Goal: Information Seeking & Learning: Find specific page/section

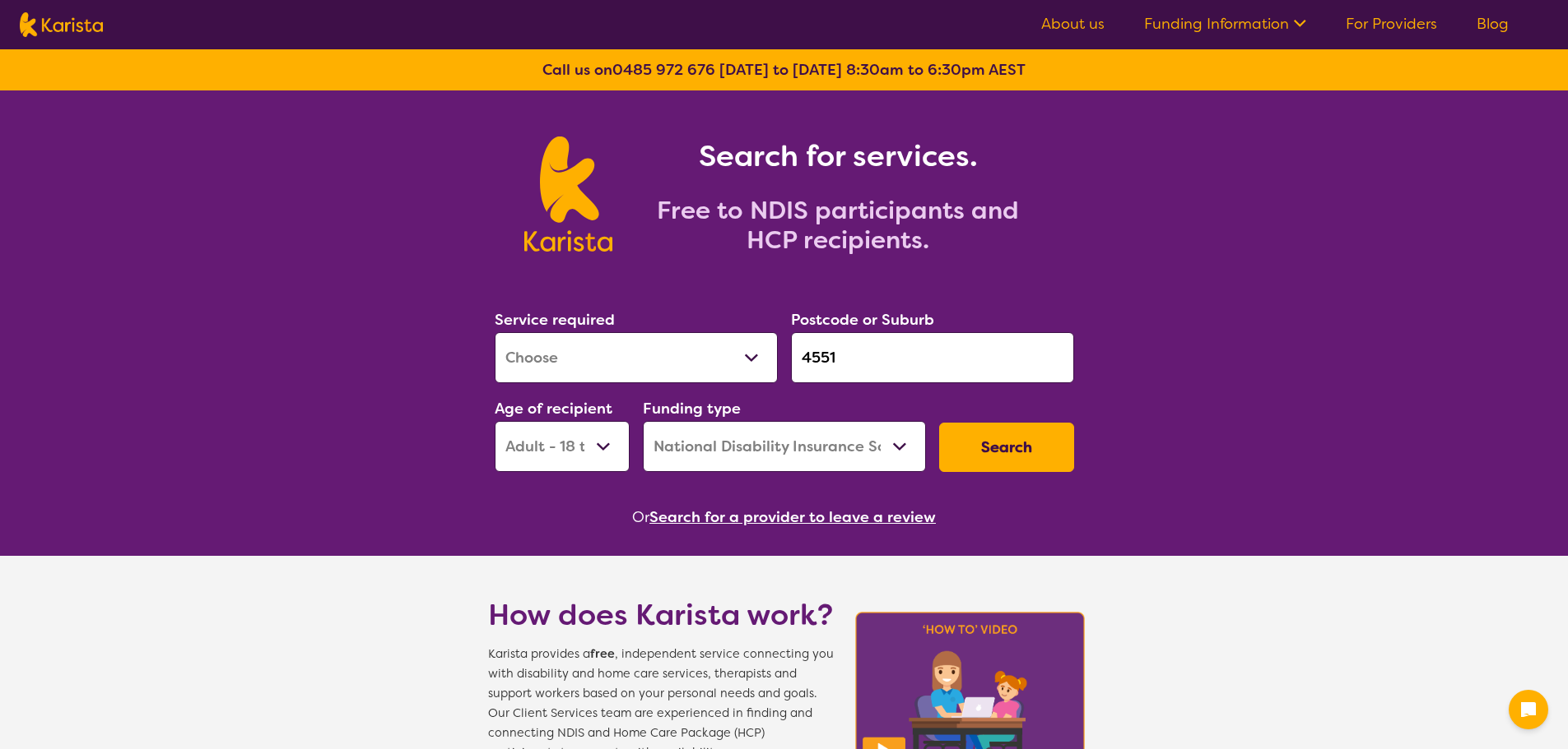
select select "AD"
select select "NDIS"
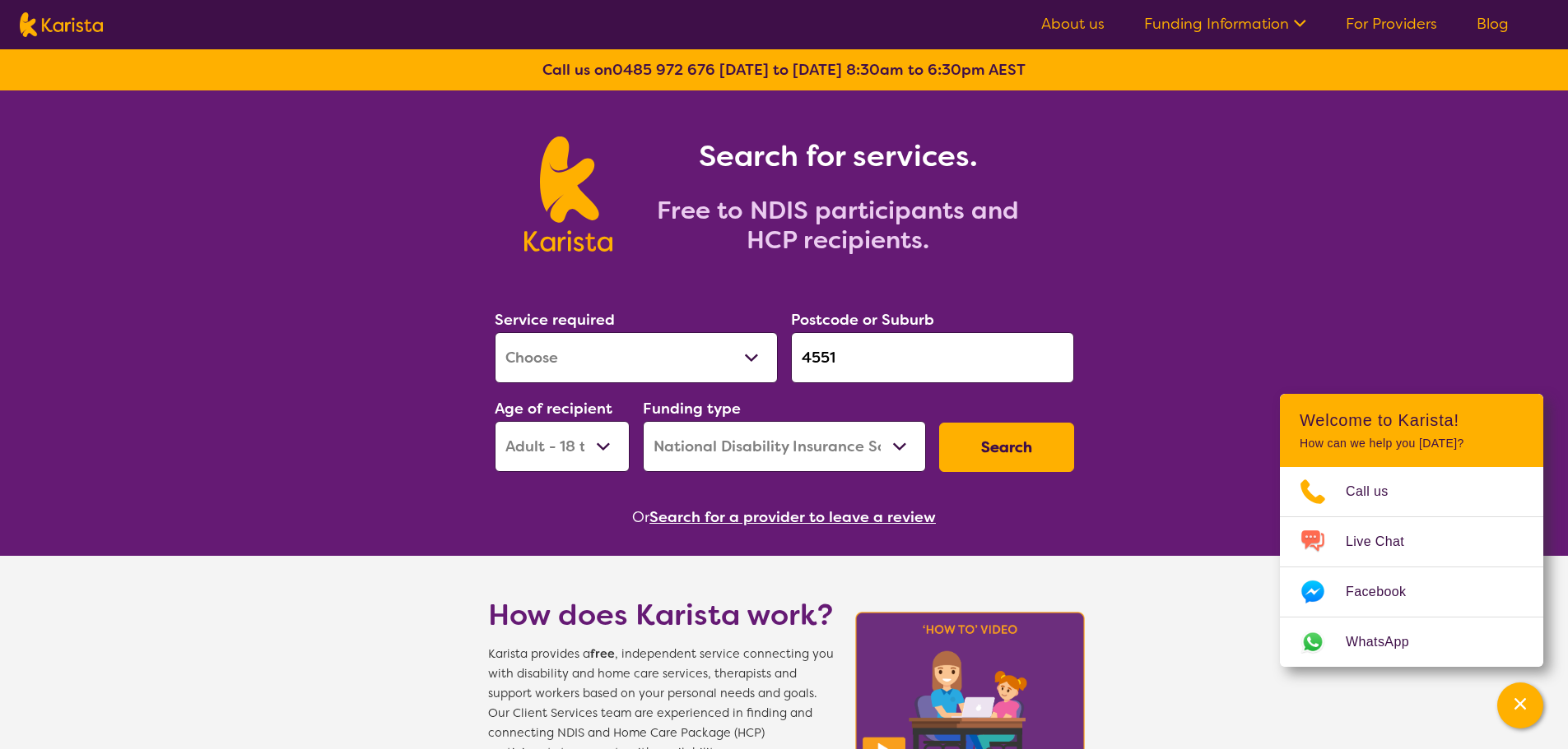
click at [1397, 25] on link "For Providers" at bounding box center [1391, 24] width 91 height 20
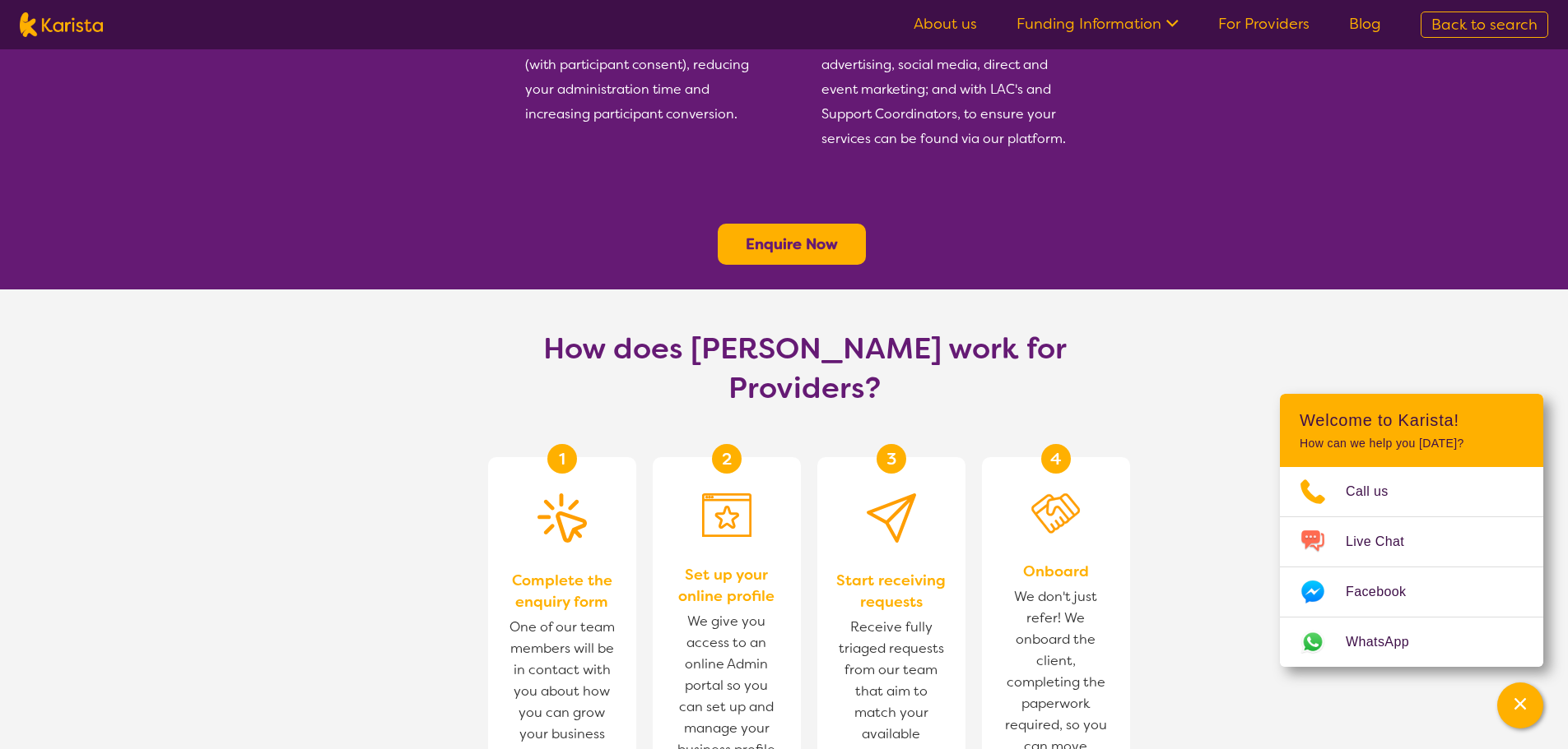
click at [807, 234] on b "Enquire Now" at bounding box center [791, 244] width 92 height 20
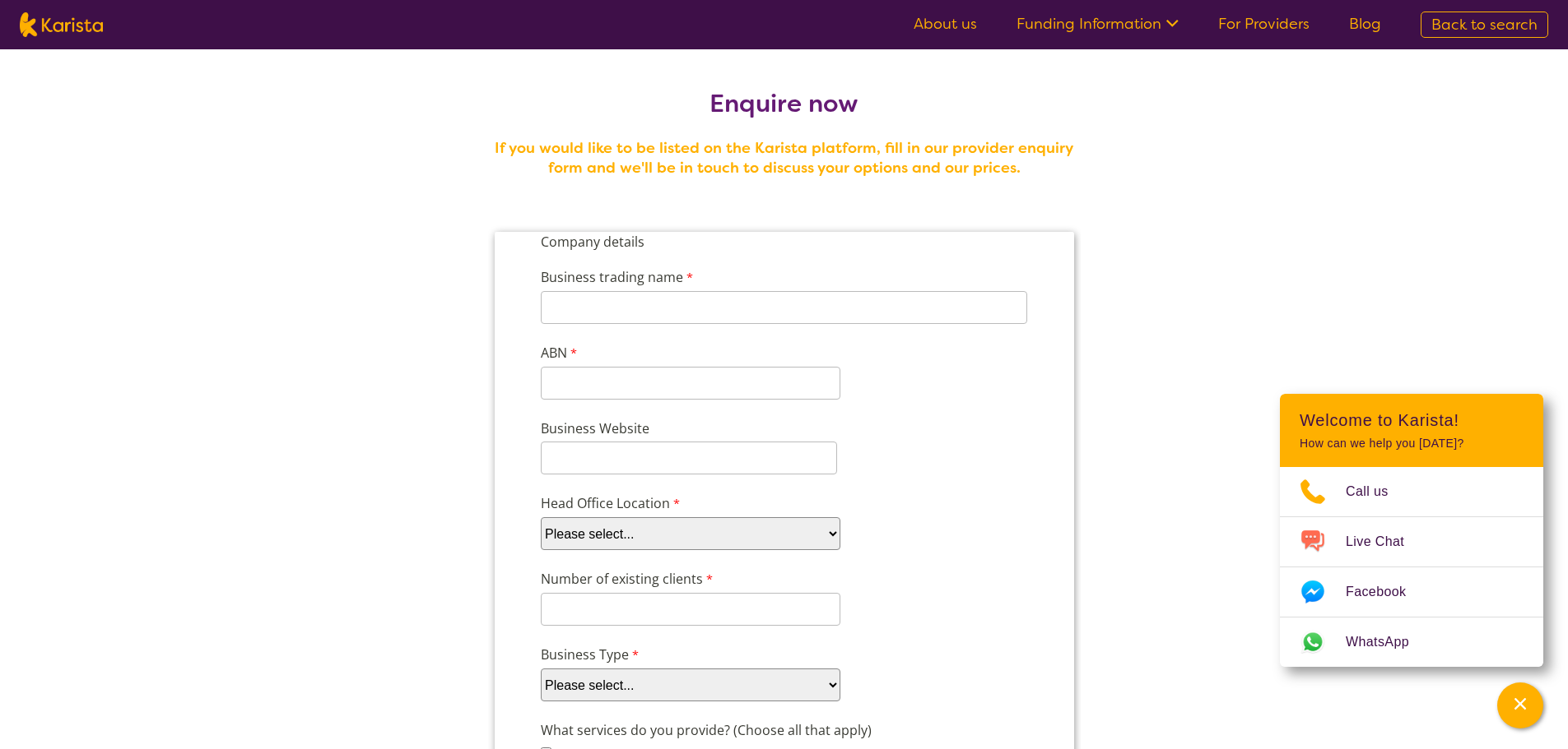
click at [934, 18] on link "About us" at bounding box center [945, 24] width 63 height 20
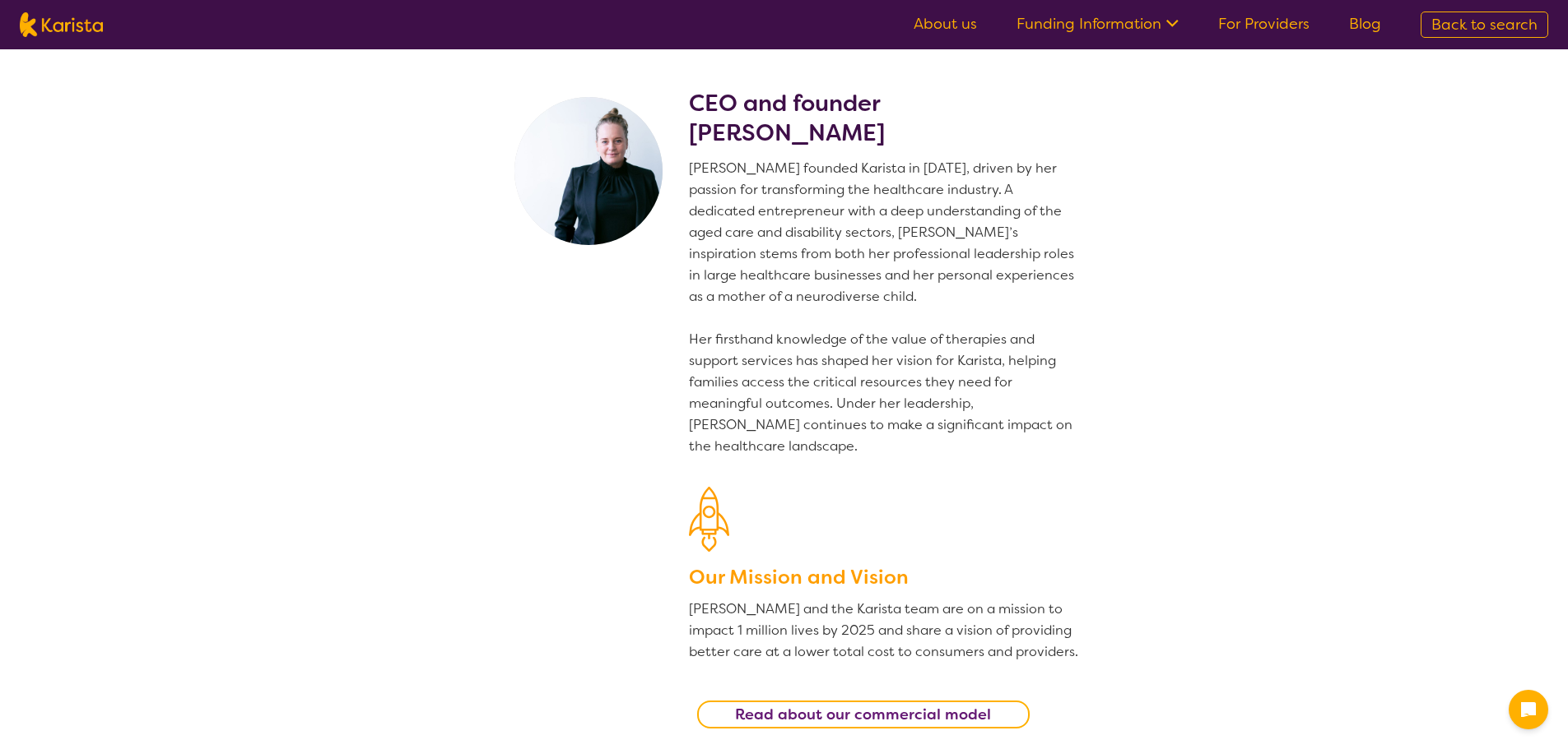
click at [62, 33] on img at bounding box center [61, 24] width 83 height 25
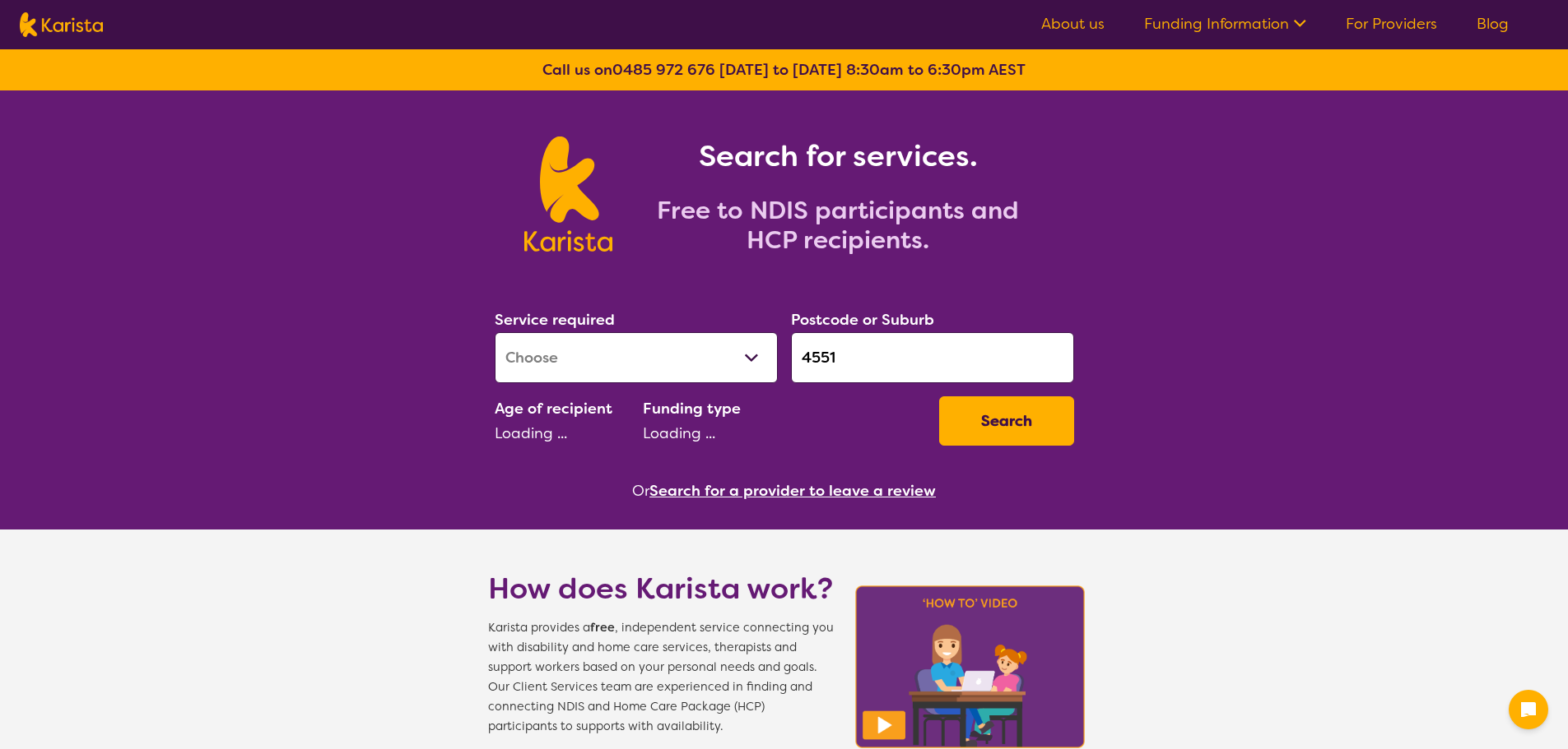
select select "AD"
select select "NDIS"
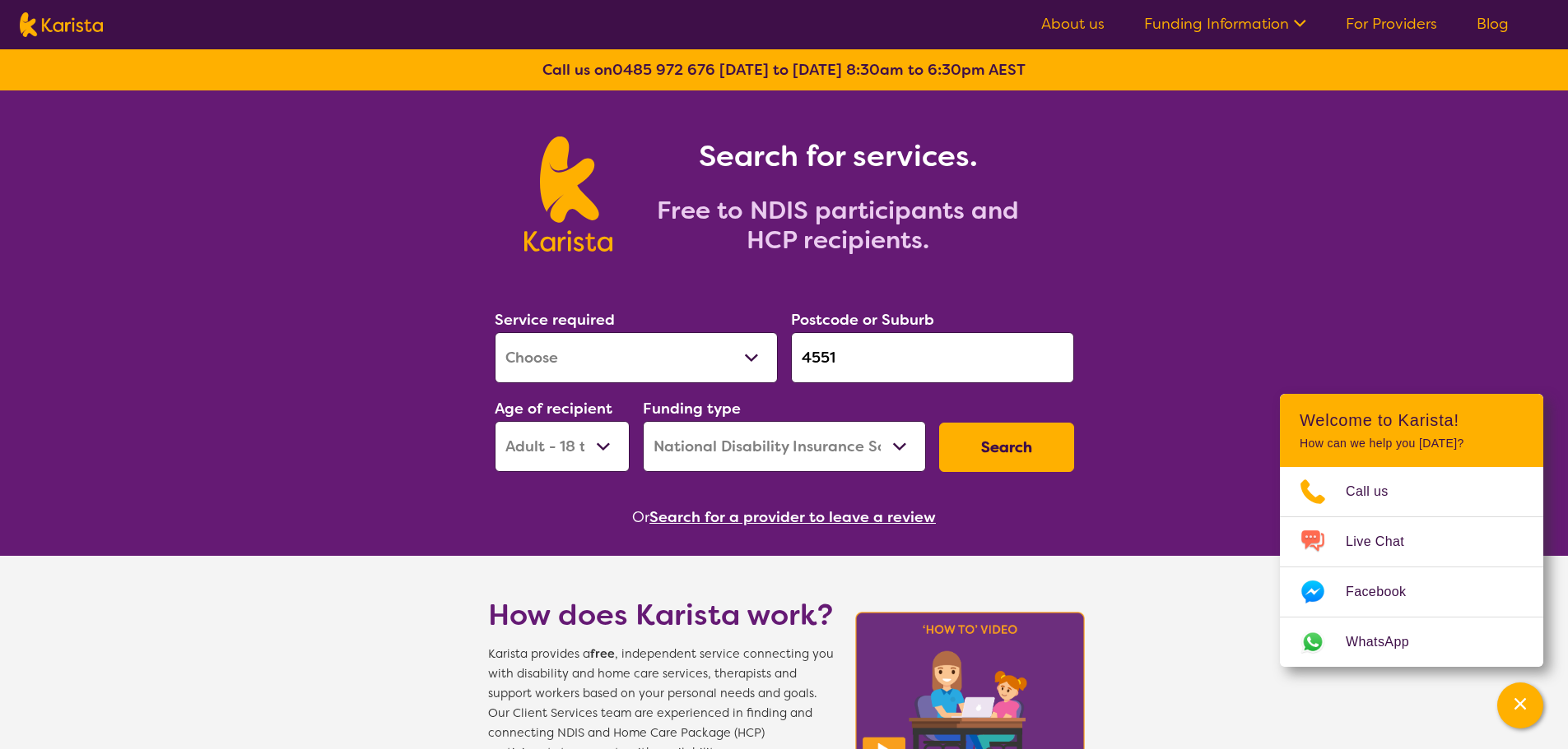
click at [616, 355] on select "Allied Health Assistant Assessment (ADHD or Autism) Behaviour support Counselli…" at bounding box center [637, 358] width 283 height 51
select select "NDIS Support Coordination"
click at [495, 332] on select "Allied Health Assistant Assessment (ADHD or Autism) Behaviour support Counselli…" at bounding box center [637, 358] width 283 height 51
click at [846, 352] on input "4551" at bounding box center [932, 358] width 283 height 51
drag, startPoint x: 846, startPoint y: 352, endPoint x: 753, endPoint y: 354, distance: 93.0
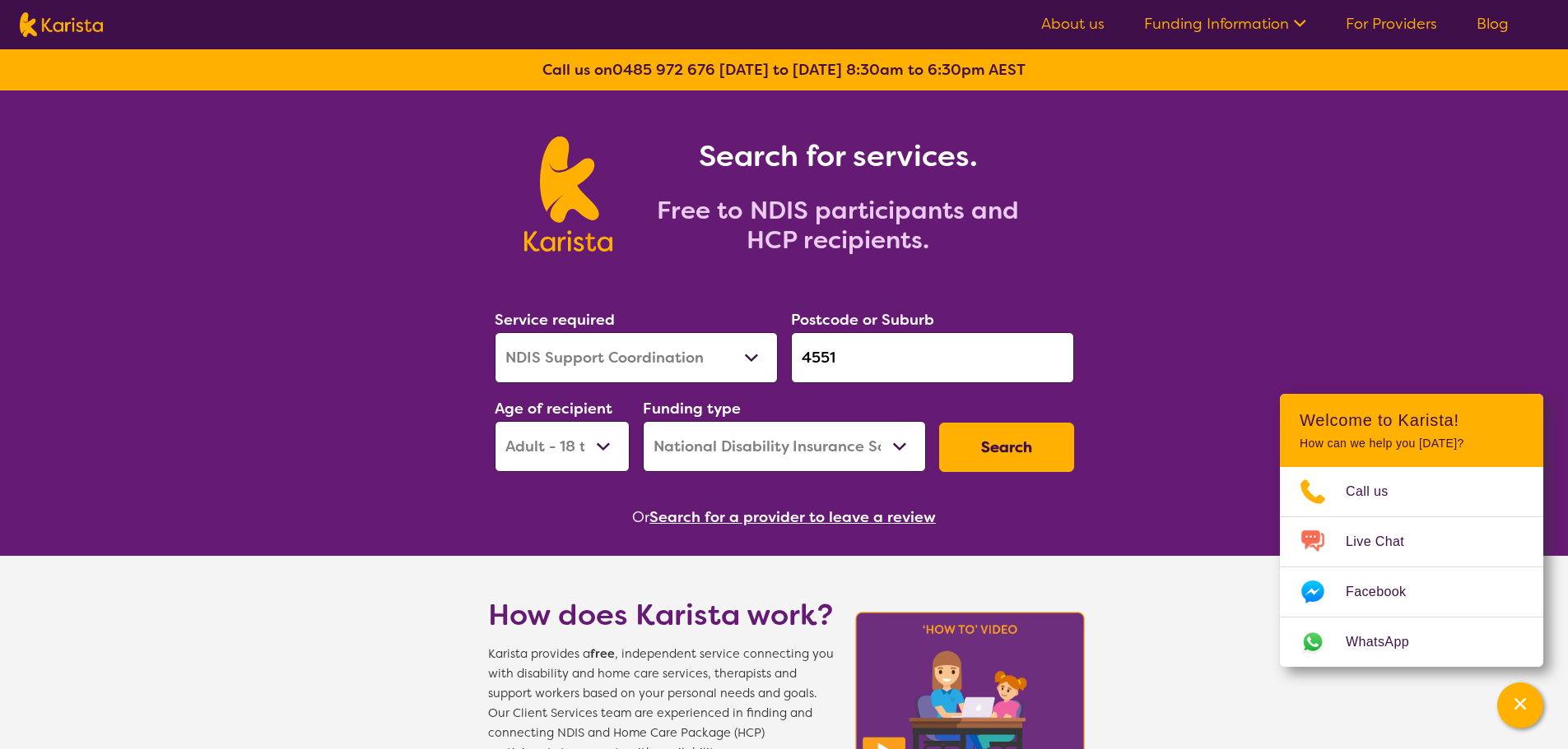
click at [753, 354] on div "Service required Allied Health Assistant Assessment (ADHD or Autism) Behaviour …" at bounding box center [784, 390] width 593 height 178
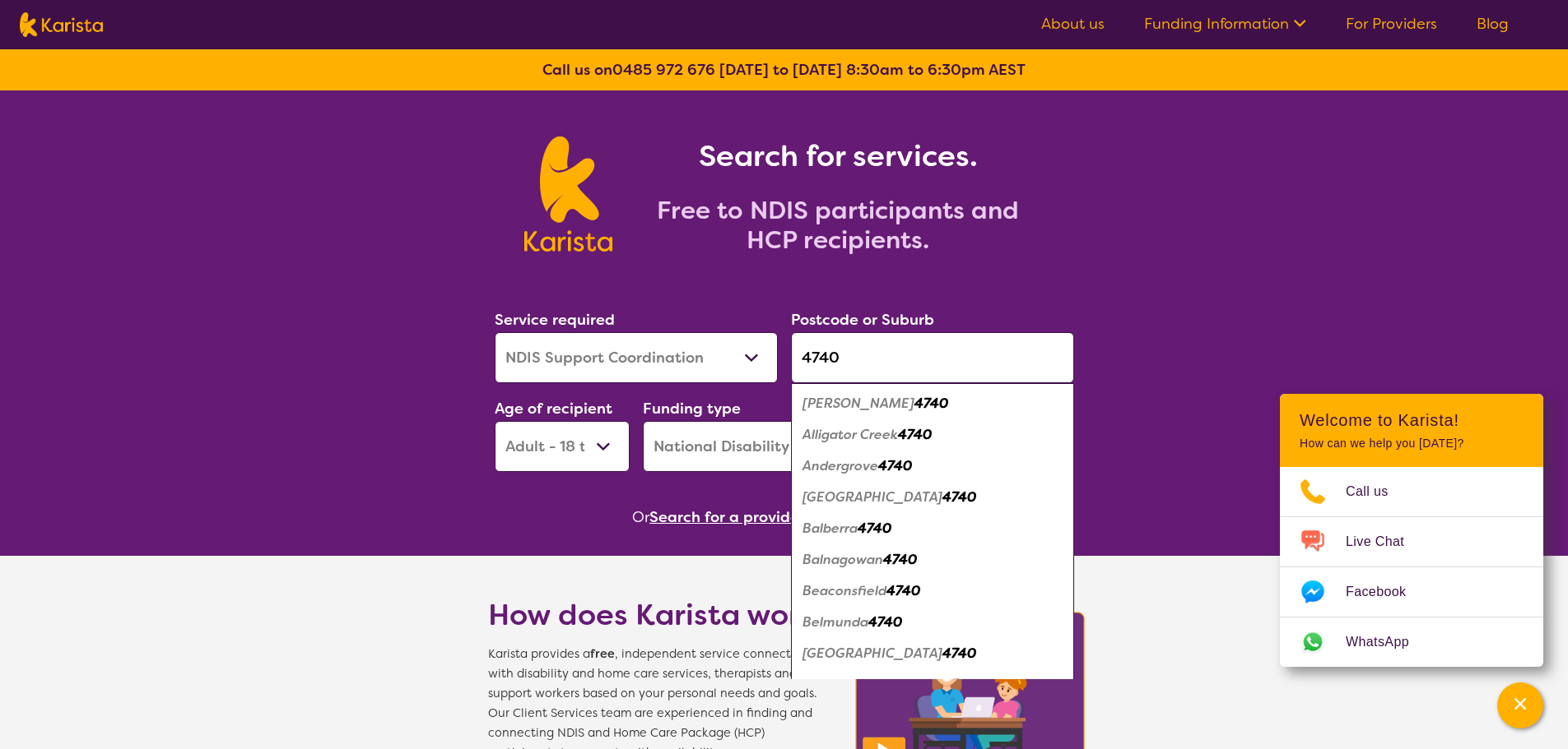
type input "4740"
click at [915, 403] on em "4740" at bounding box center [931, 403] width 34 height 17
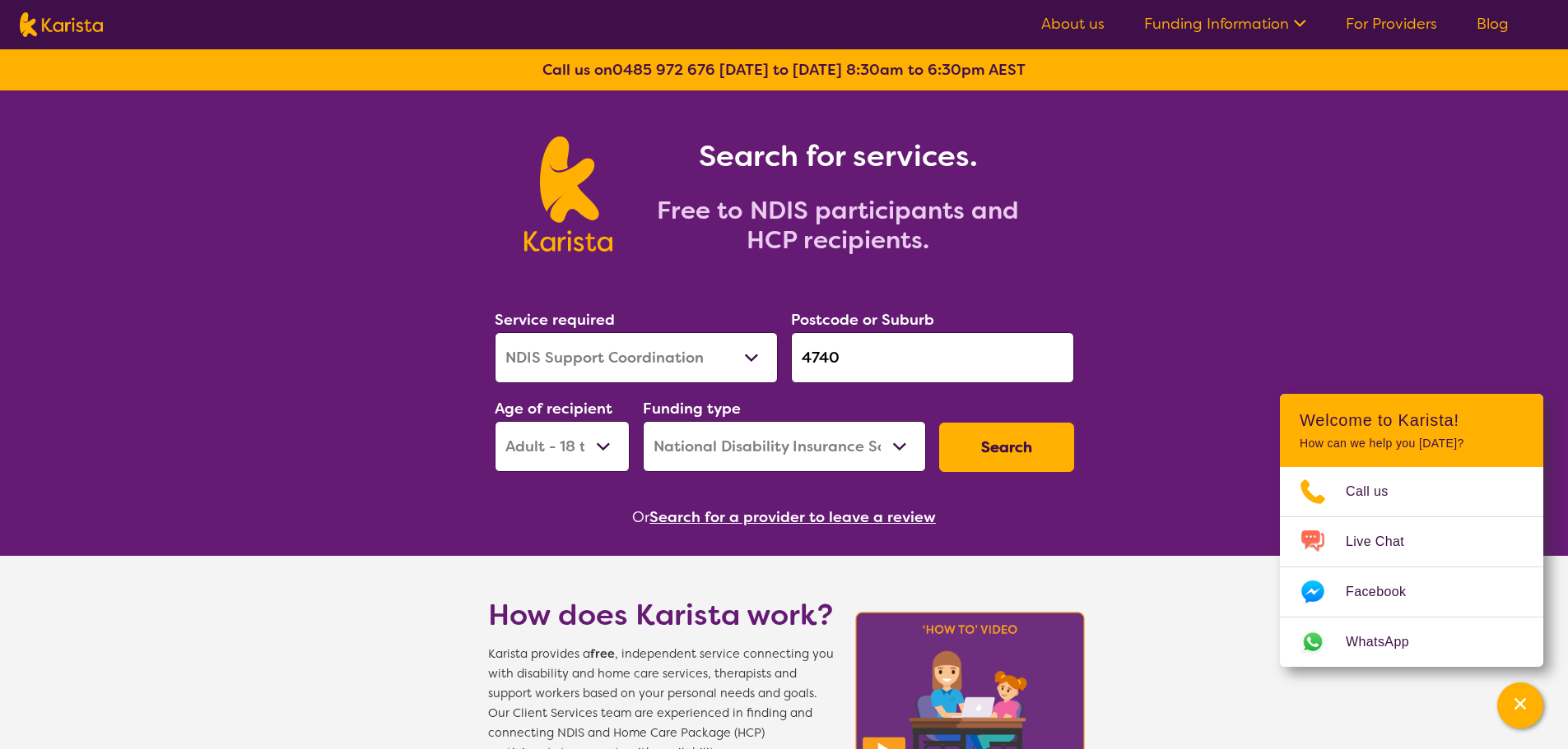
click at [1027, 444] on button "Search" at bounding box center [1007, 447] width 135 height 49
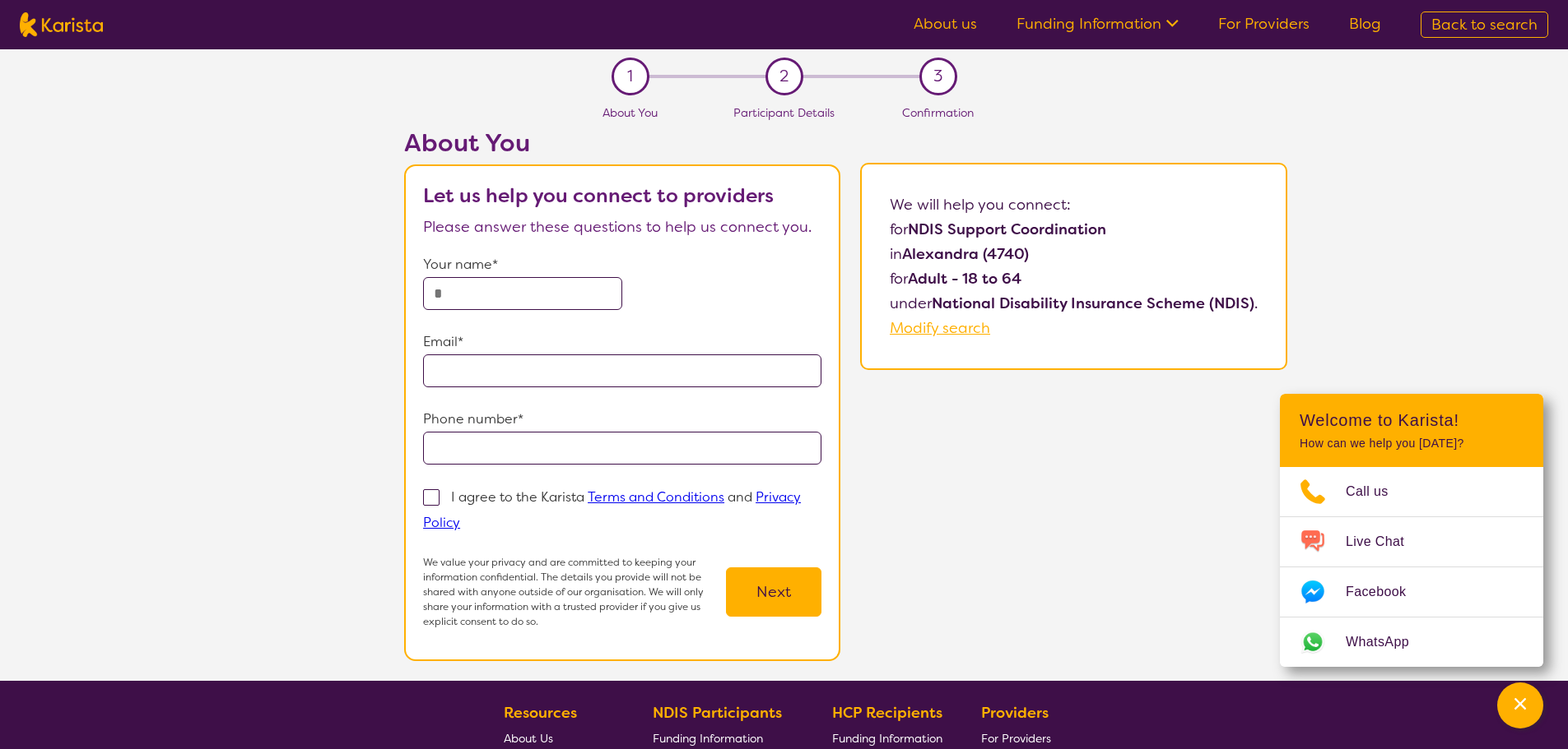
select select "NDIS Support Coordination"
select select "AD"
select select "NDIS"
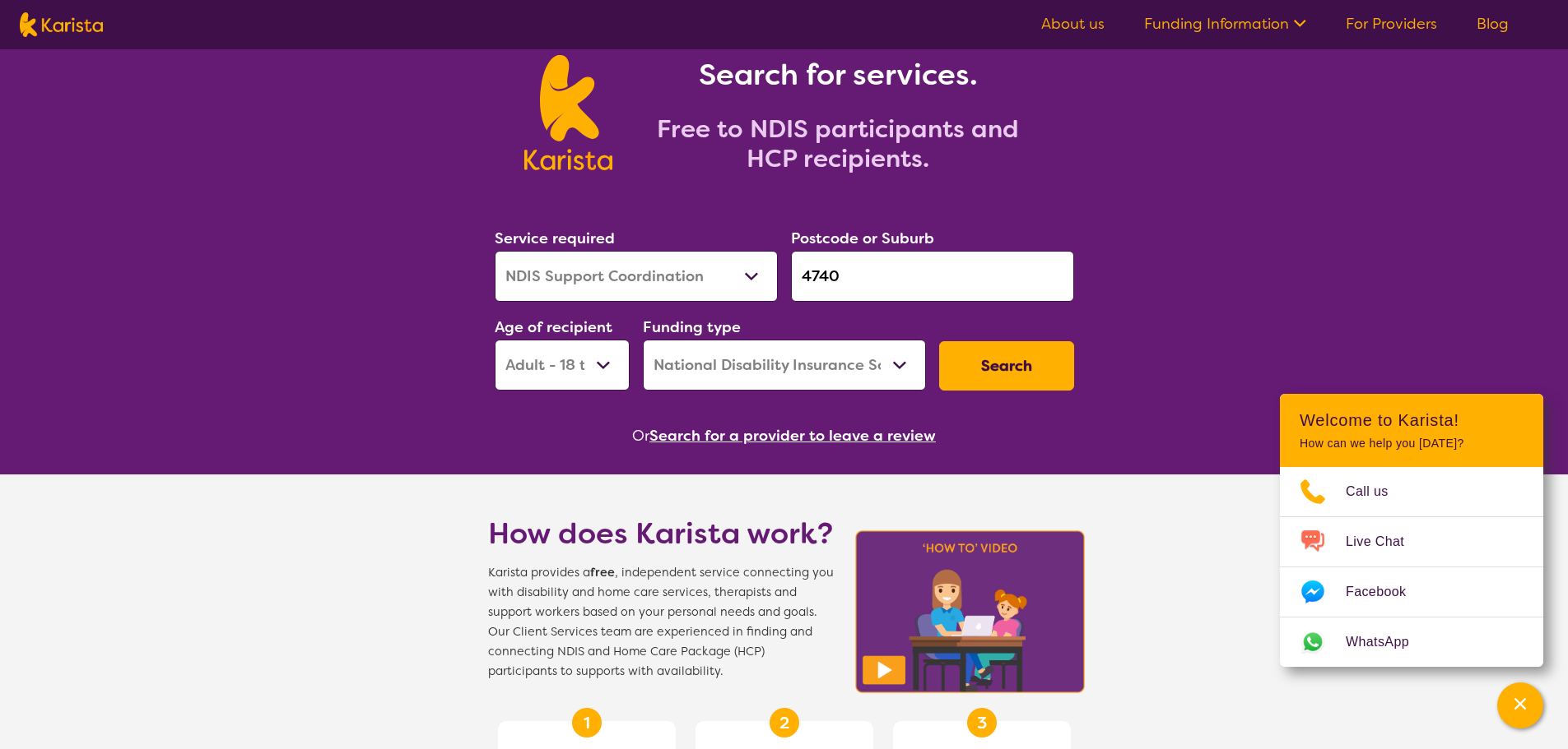
scroll to position [82, 0]
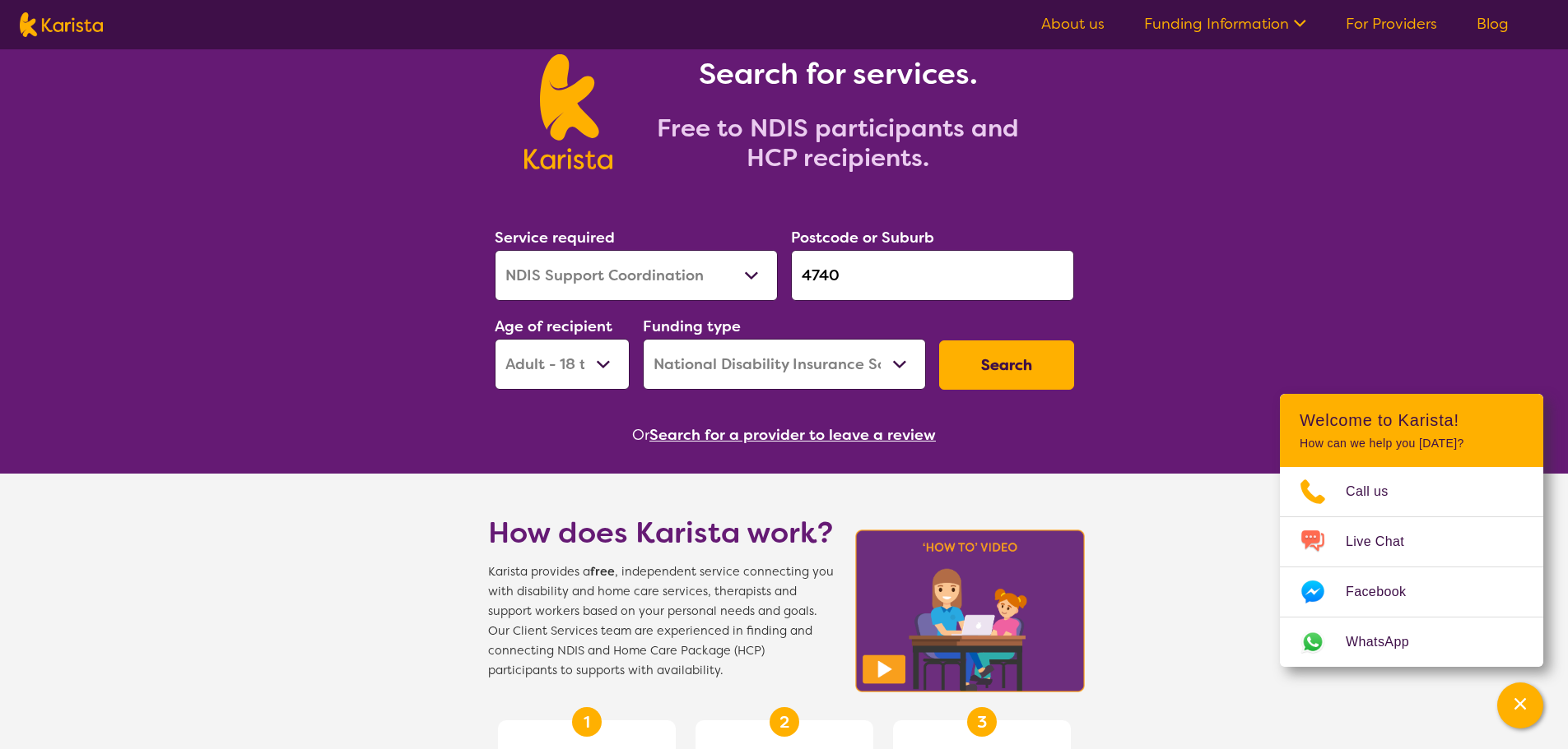
drag, startPoint x: 978, startPoint y: 283, endPoint x: 680, endPoint y: 281, distance: 298.0
click at [680, 281] on div "Service required Allied Health Assistant Assessment (ADHD or Autism) Behaviour …" at bounding box center [784, 308] width 593 height 178
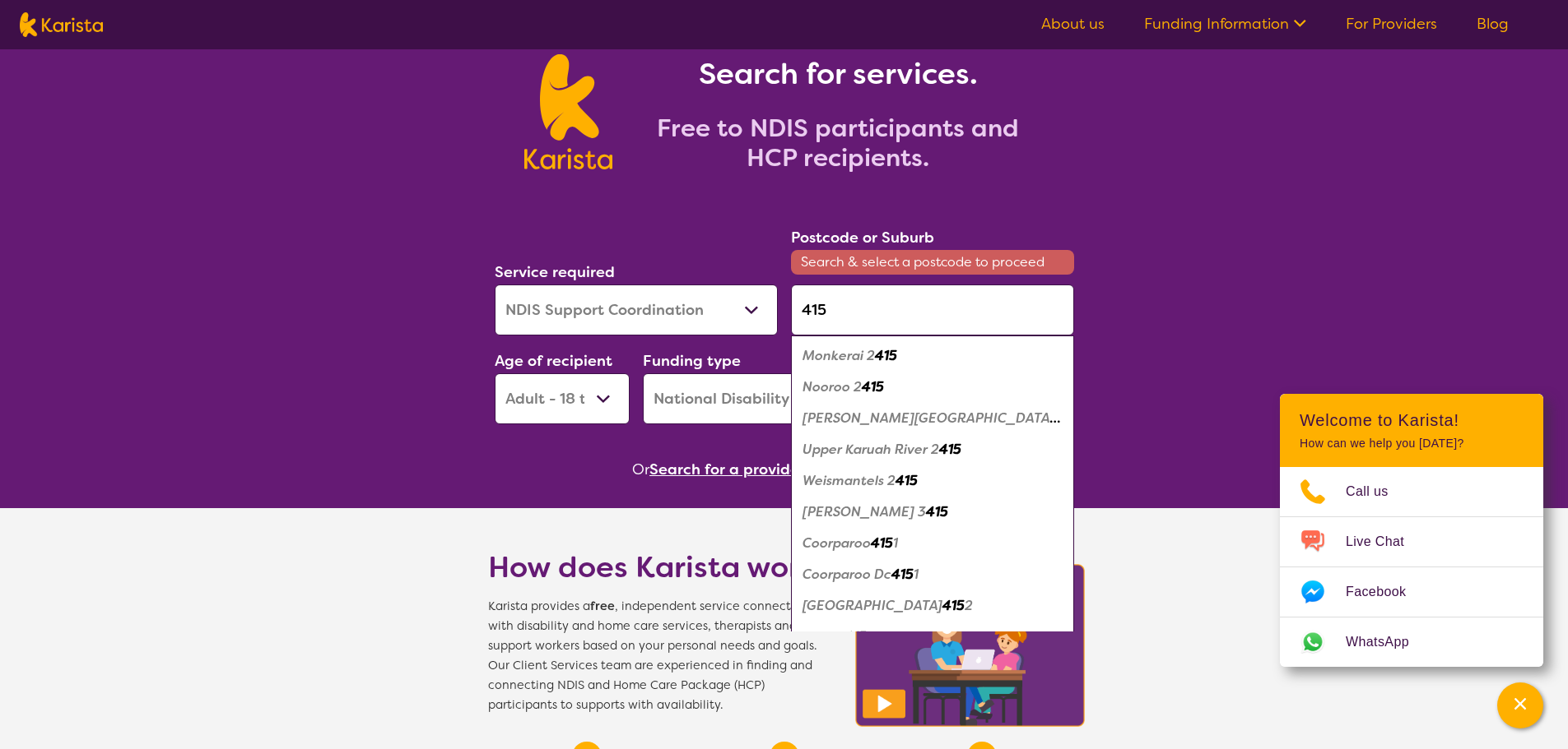
scroll to position [52, 0]
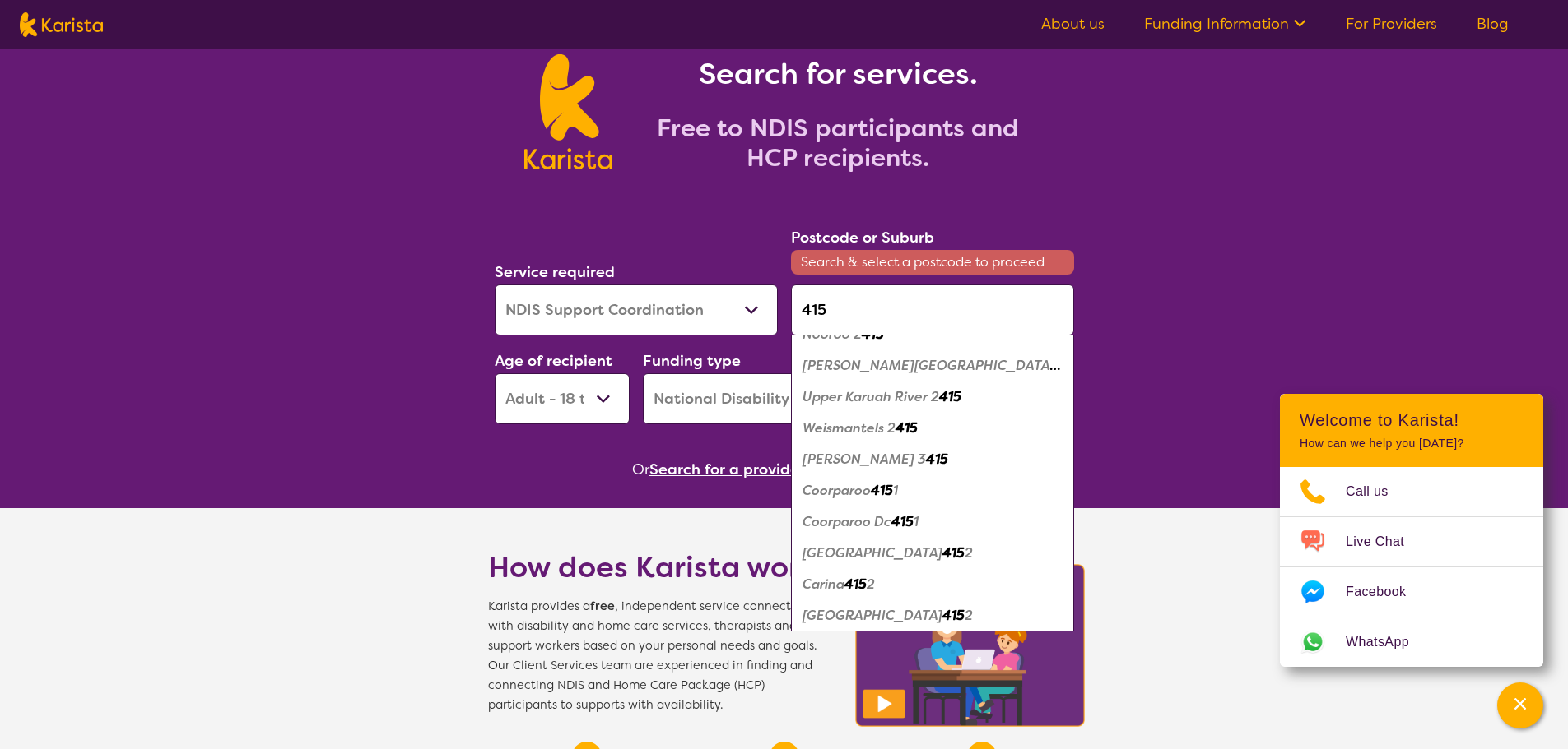
click at [876, 488] on em "415" at bounding box center [882, 490] width 22 height 17
type input "4151"
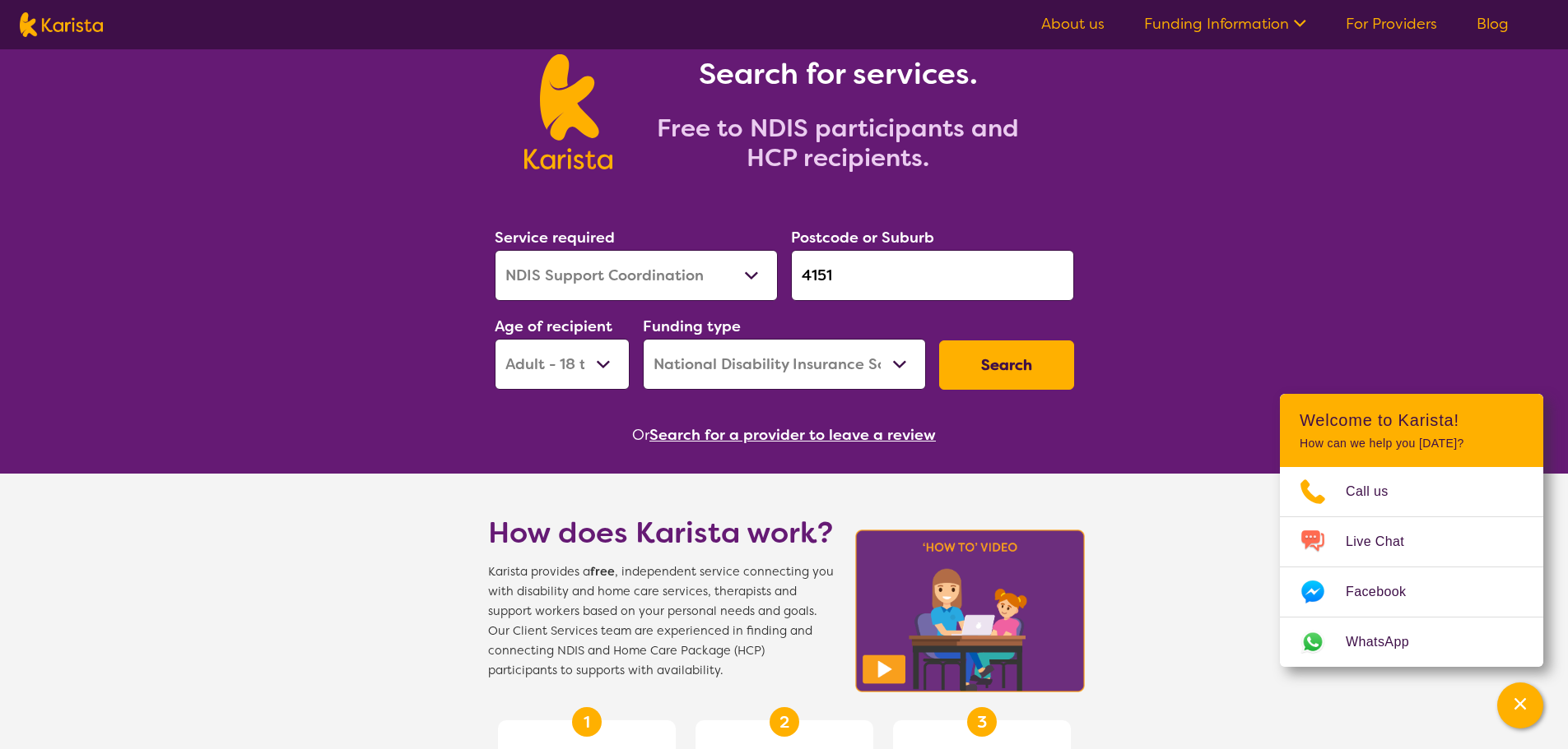
scroll to position [0, 0]
click at [991, 358] on button "Search" at bounding box center [1007, 365] width 135 height 49
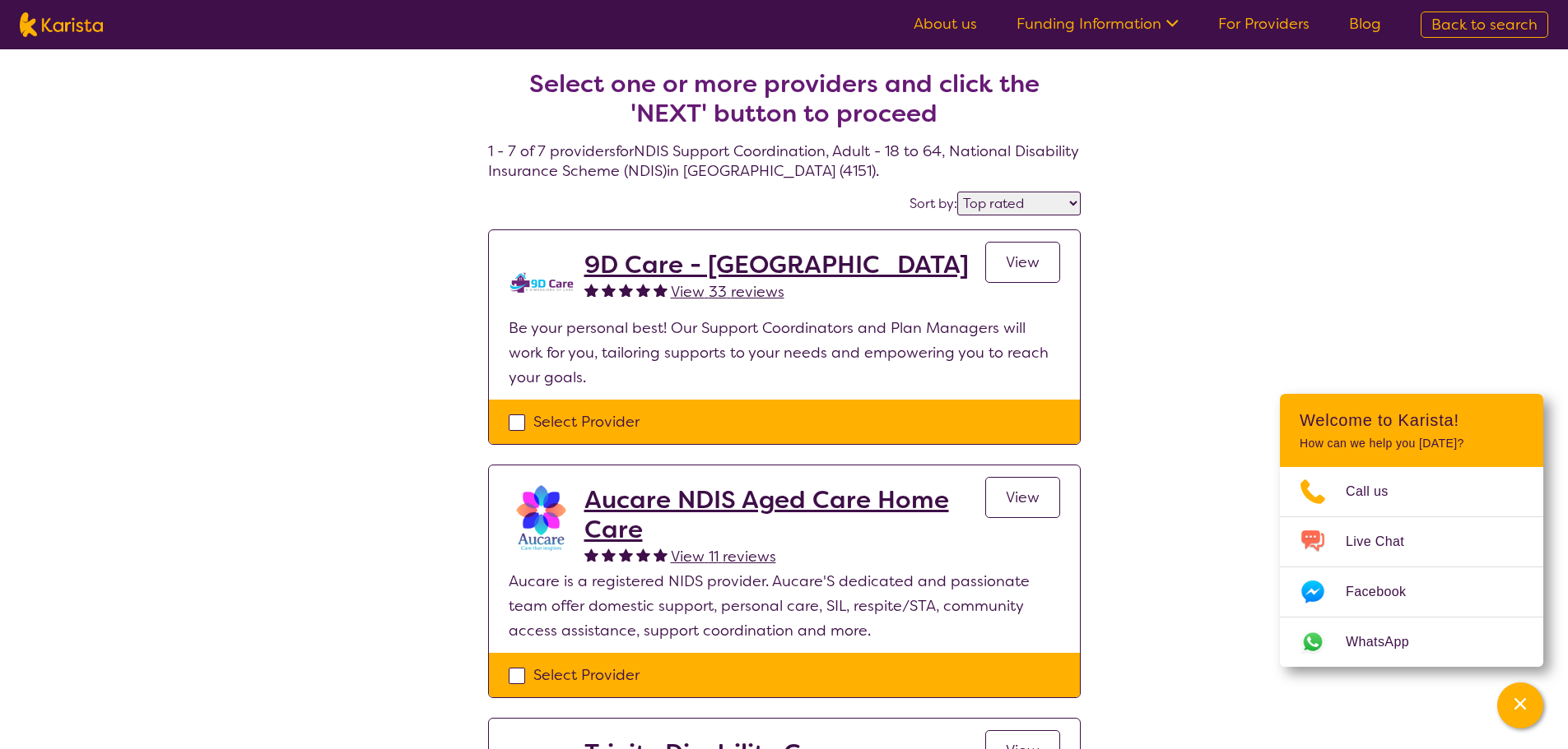
click at [1010, 213] on select "Highly reviewed Top rated" at bounding box center [1019, 204] width 124 height 24
select select "highly_reviewed"
click at [958, 192] on select "Highly reviewed Top rated" at bounding box center [1019, 204] width 124 height 24
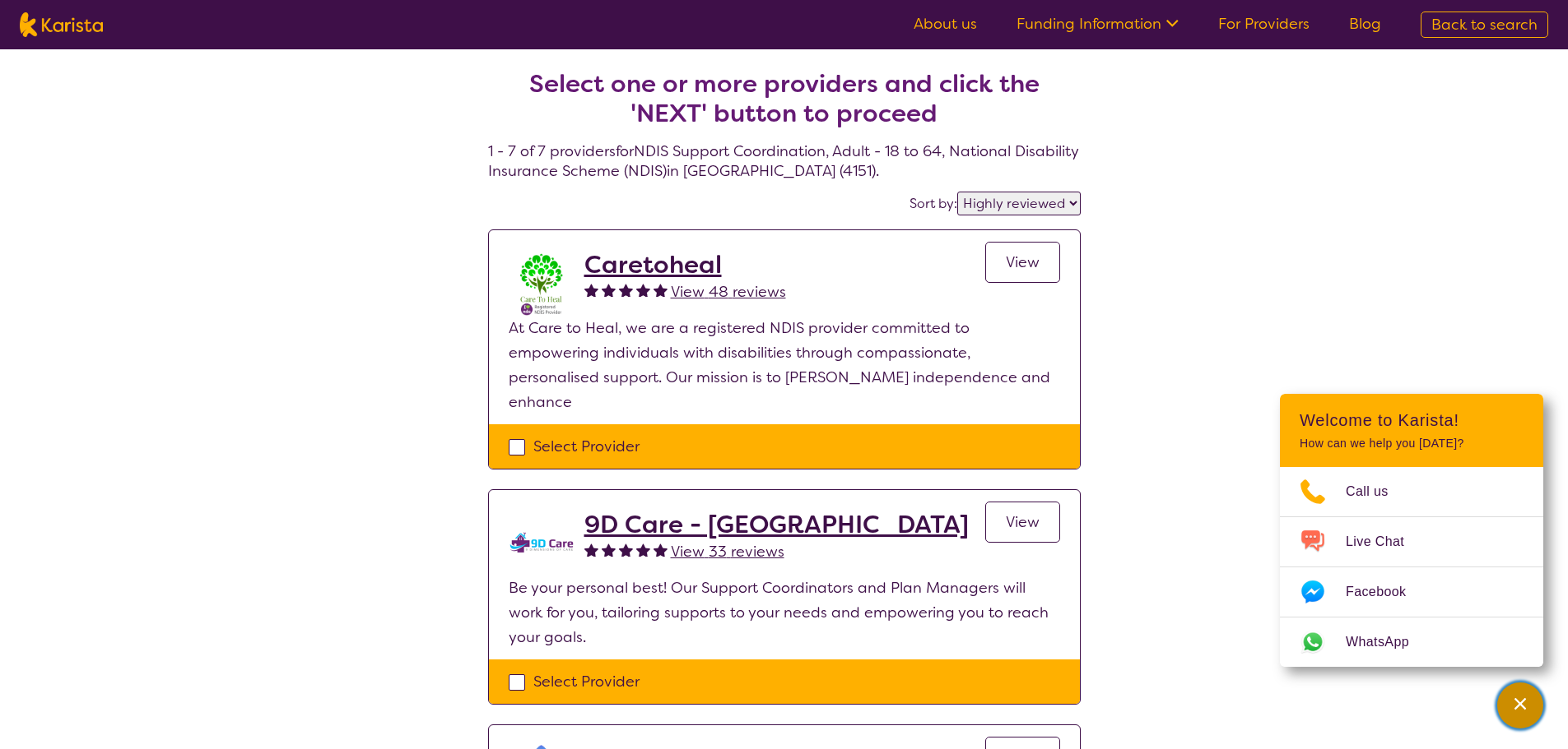
click at [1524, 710] on icon "Channel Menu" at bounding box center [1519, 703] width 17 height 17
